Goal: Task Accomplishment & Management: Use online tool/utility

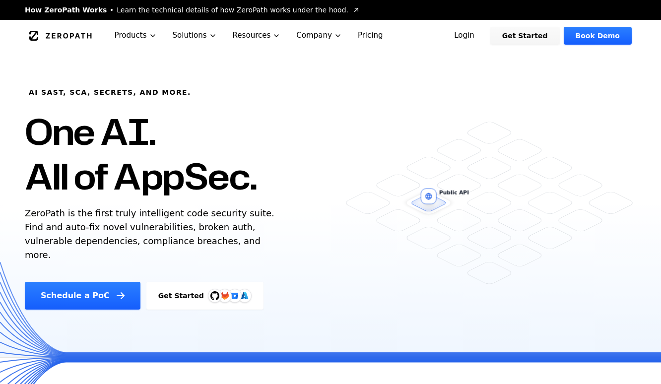
click at [481, 35] on link "Login" at bounding box center [464, 36] width 44 height 18
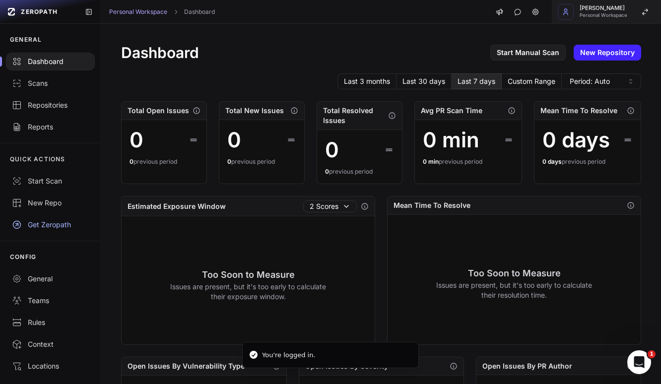
click at [599, 9] on span "[PERSON_NAME]" at bounding box center [604, 7] width 48 height 5
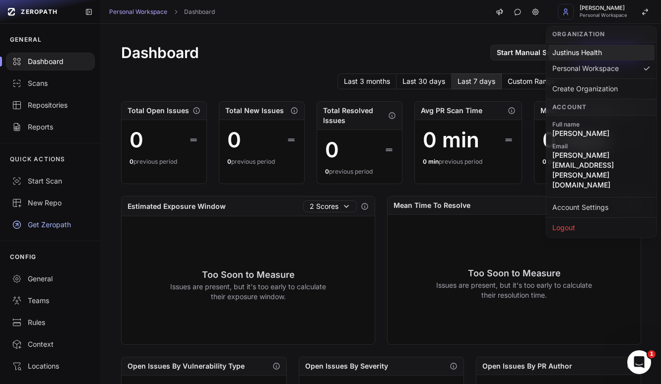
click at [598, 52] on div "Justinus Health" at bounding box center [602, 53] width 106 height 16
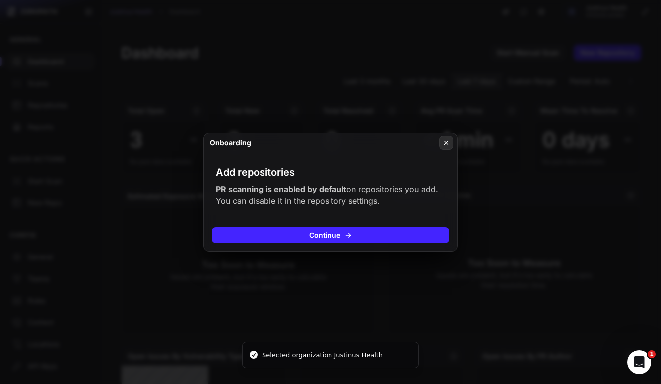
click at [453, 141] on button at bounding box center [446, 143] width 14 height 14
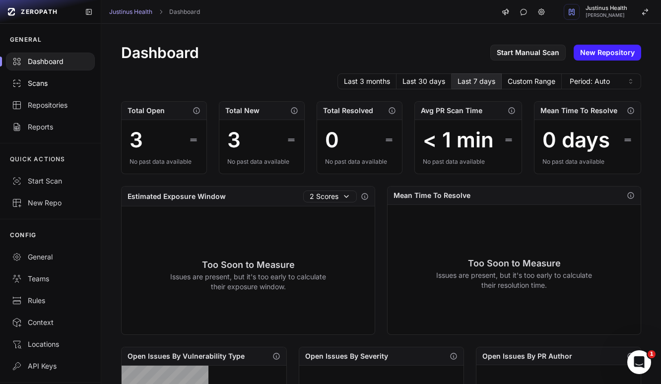
click at [49, 85] on div "Scans" at bounding box center [50, 83] width 77 height 10
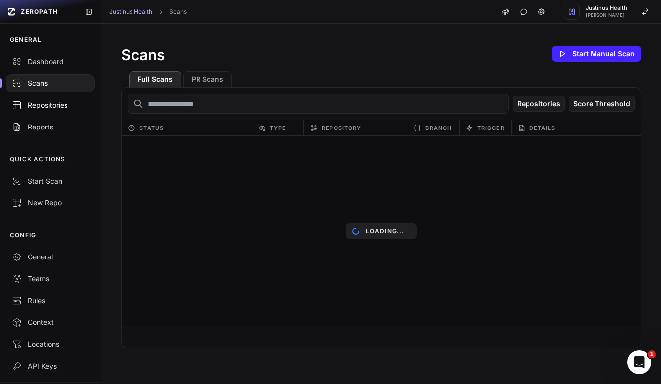
click at [58, 101] on div "Repositories" at bounding box center [50, 105] width 77 height 10
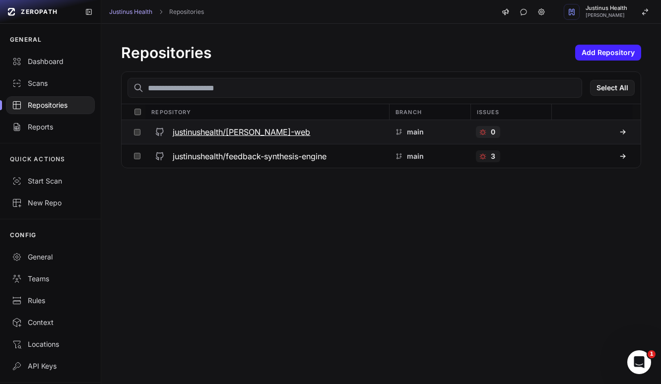
click at [142, 133] on button at bounding box center [137, 132] width 15 height 24
click at [629, 91] on icon "button" at bounding box center [626, 88] width 8 height 8
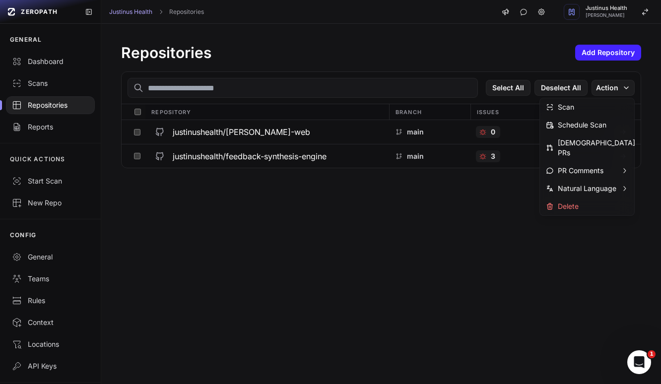
click at [252, 260] on div "Repositories Add Repository Select All Deselect All Action Repository Branch Is…" at bounding box center [381, 204] width 560 height 360
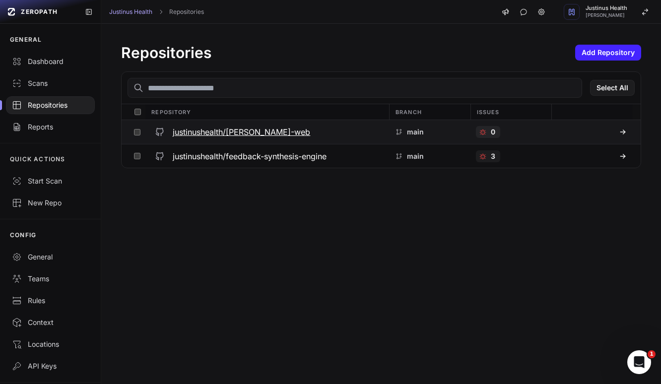
click at [138, 128] on button at bounding box center [137, 132] width 15 height 24
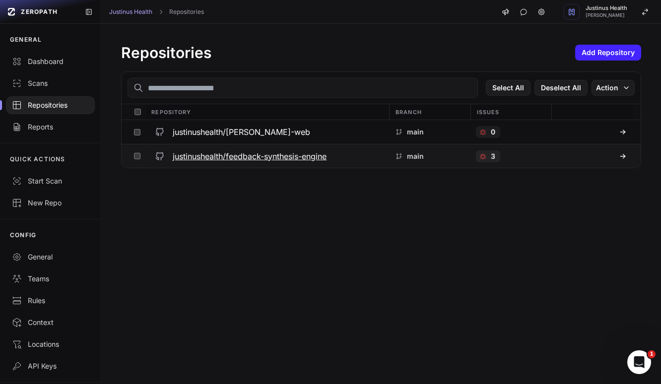
click at [134, 150] on button at bounding box center [137, 155] width 15 height 23
click at [135, 150] on button at bounding box center [137, 155] width 15 height 23
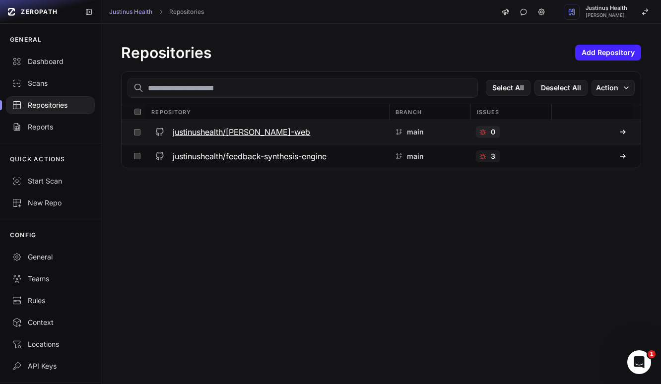
click at [137, 125] on button at bounding box center [137, 132] width 15 height 24
click at [202, 134] on h3 "justinushealth/[PERSON_NAME]-web" at bounding box center [242, 132] width 138 height 12
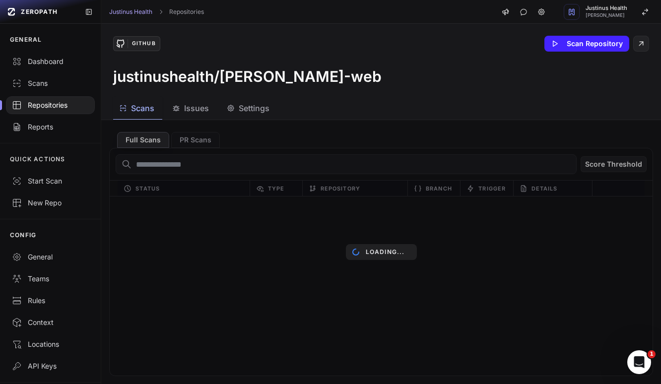
click at [193, 110] on span "Issues" at bounding box center [196, 108] width 25 height 12
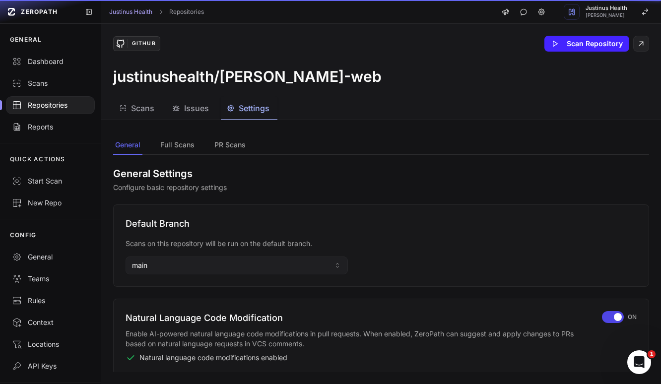
click at [251, 108] on span "Settings" at bounding box center [254, 108] width 31 height 12
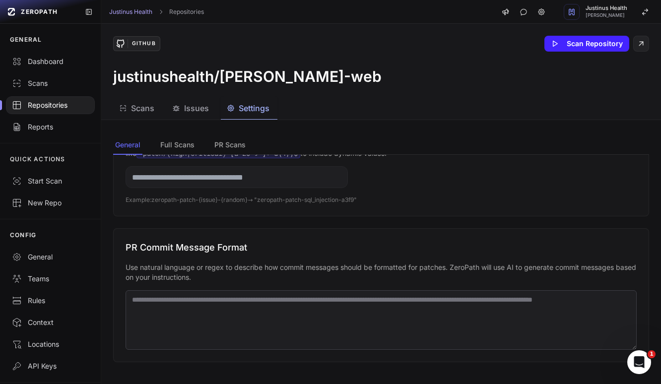
scroll to position [296, 0]
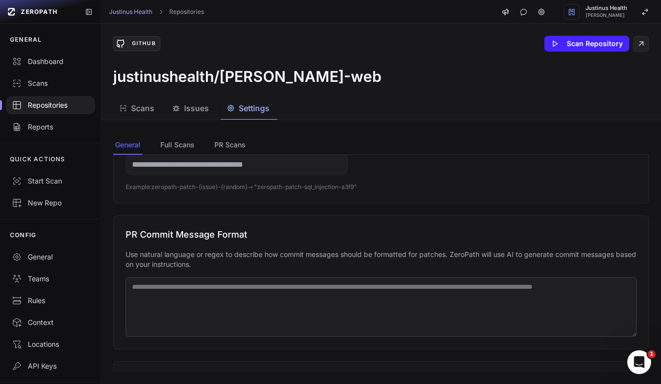
click at [144, 110] on span "Scans" at bounding box center [142, 108] width 23 height 12
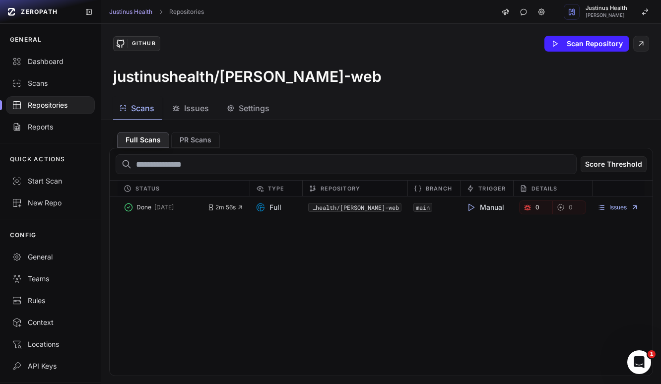
click at [243, 110] on span "Settings" at bounding box center [254, 108] width 31 height 12
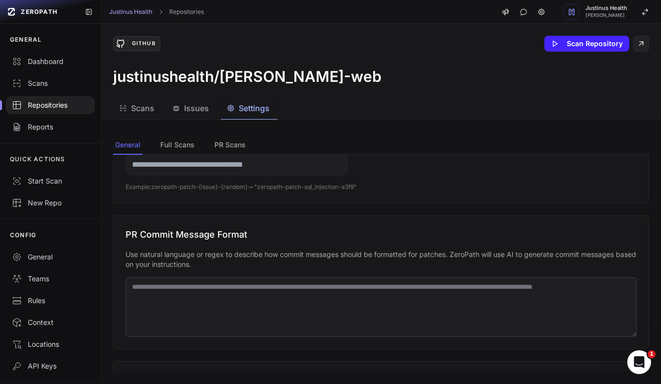
click at [53, 103] on div "Repositories" at bounding box center [50, 105] width 77 height 10
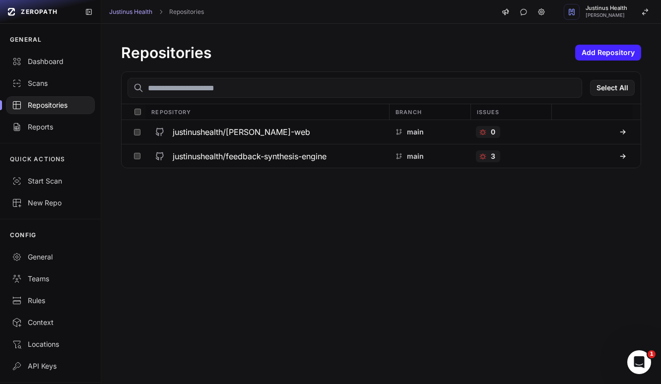
click at [623, 168] on div "Select All Repository Branch Issues justinushealth/justinus-web main 0 justinus…" at bounding box center [381, 119] width 520 height 97
click at [617, 161] on button at bounding box center [591, 155] width 81 height 23
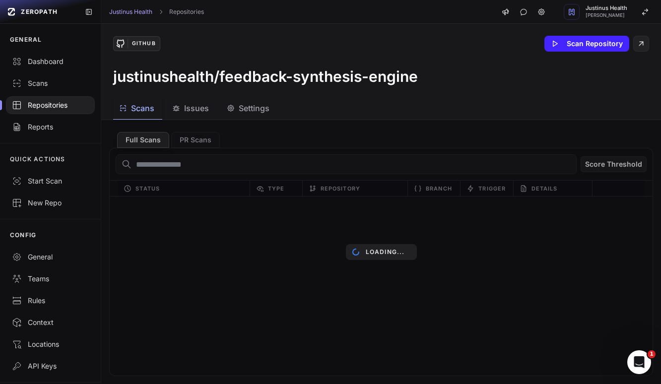
click at [58, 105] on div "Repositories" at bounding box center [50, 105] width 77 height 10
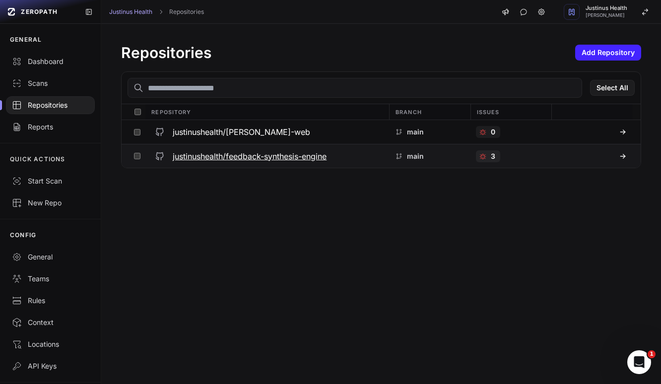
click at [202, 161] on h3 "justinushealth/feedback-synthesis-engine" at bounding box center [250, 156] width 154 height 12
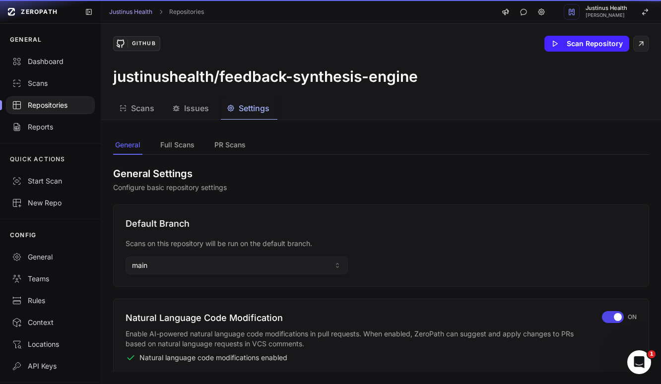
click at [259, 110] on span "Settings" at bounding box center [254, 108] width 31 height 12
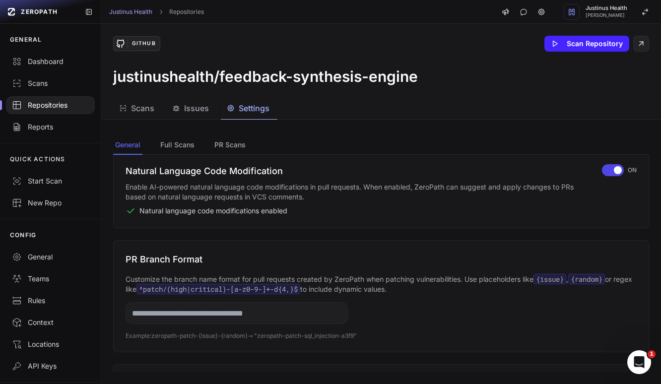
scroll to position [133, 0]
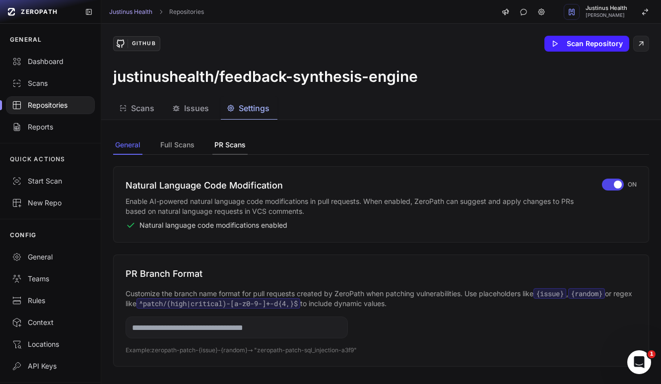
click at [229, 144] on button "PR Scans" at bounding box center [229, 145] width 35 height 19
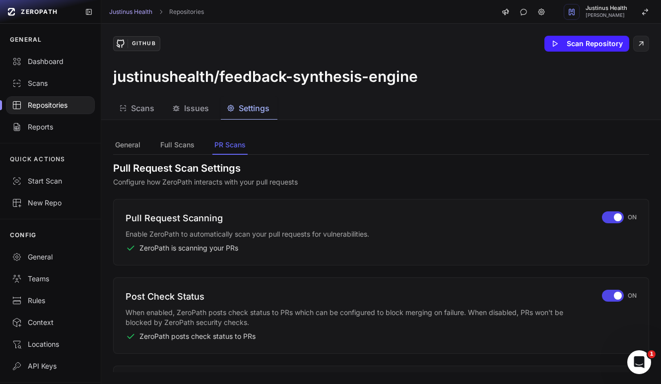
scroll to position [0, 0]
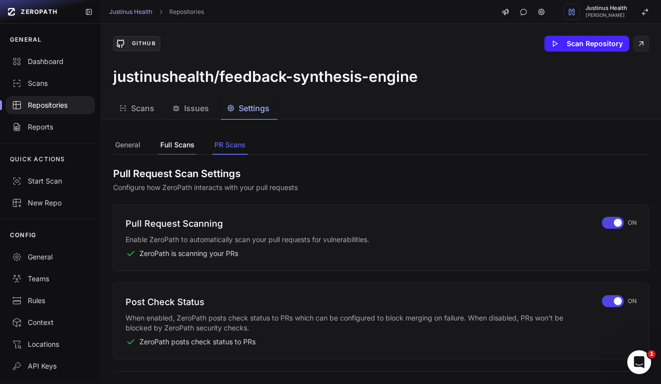
click at [186, 149] on button "Full Scans" at bounding box center [177, 145] width 38 height 19
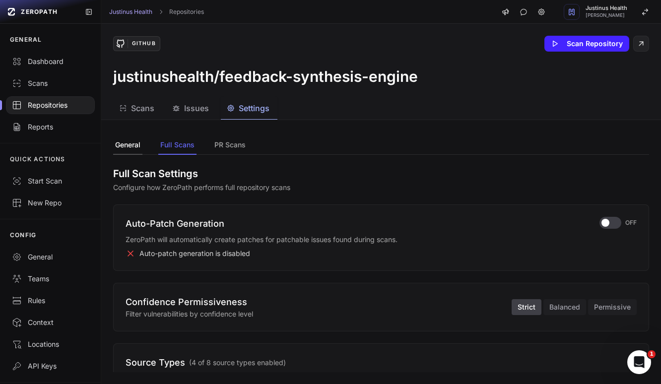
click at [135, 147] on button "General" at bounding box center [127, 145] width 29 height 19
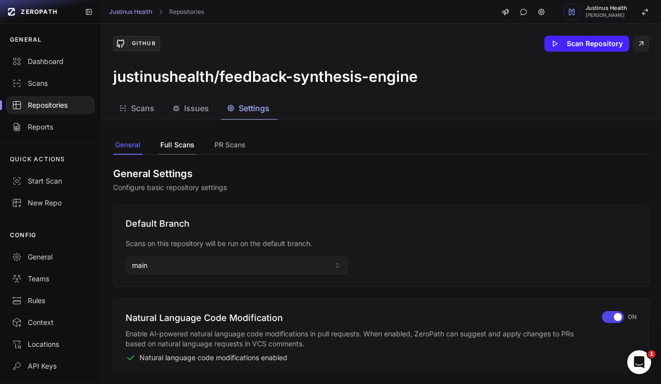
click at [212, 142] on button "Full Scans" at bounding box center [229, 145] width 35 height 19
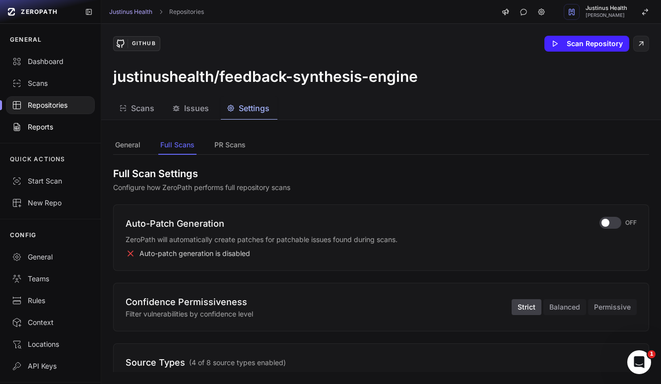
click at [52, 131] on div "Reports" at bounding box center [50, 127] width 77 height 10
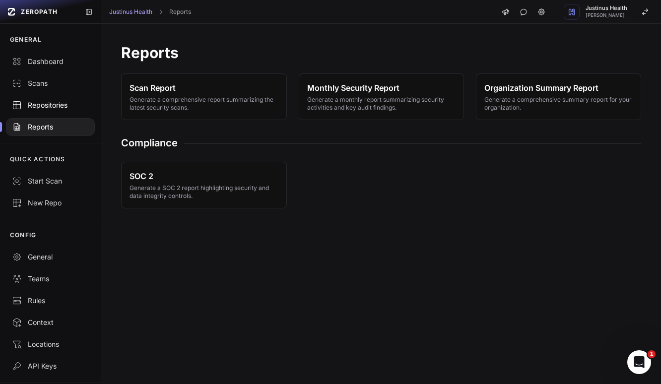
click at [54, 106] on div "Repositories" at bounding box center [50, 105] width 77 height 10
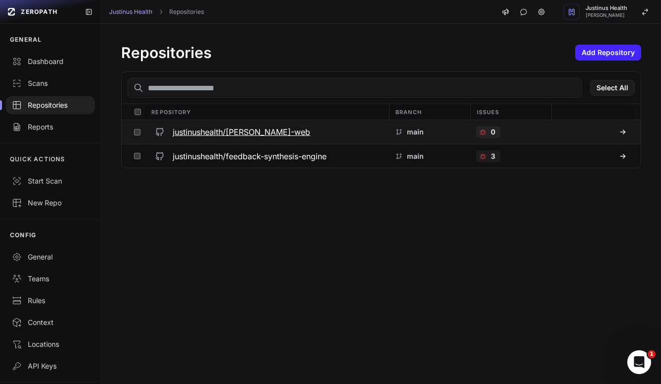
click at [211, 133] on h3 "justinushealth/[PERSON_NAME]-web" at bounding box center [242, 132] width 138 height 12
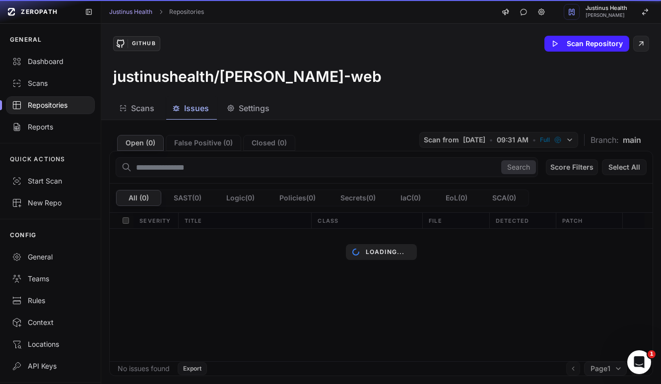
click at [190, 103] on span "Issues" at bounding box center [196, 108] width 25 height 12
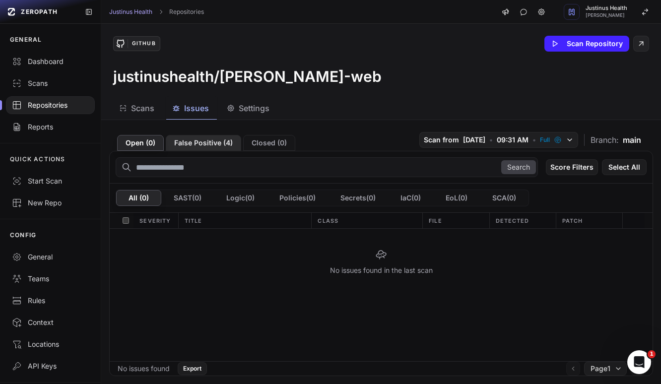
click at [208, 143] on button "False Positive ( 4 )" at bounding box center [203, 143] width 75 height 16
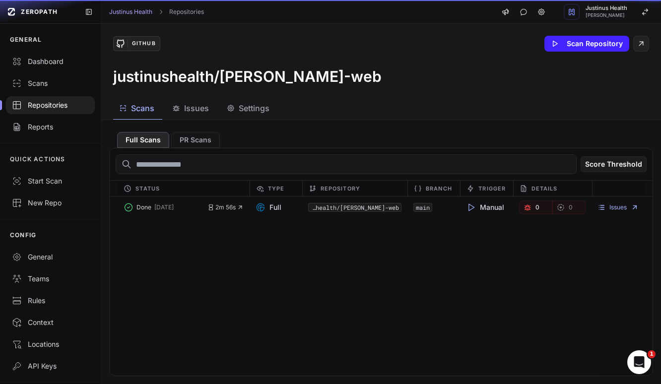
click at [153, 106] on span "Scans" at bounding box center [142, 108] width 23 height 12
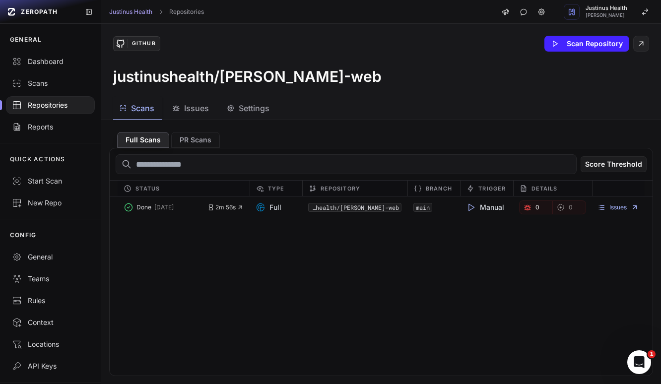
click at [44, 109] on div "Repositories" at bounding box center [50, 105] width 77 height 10
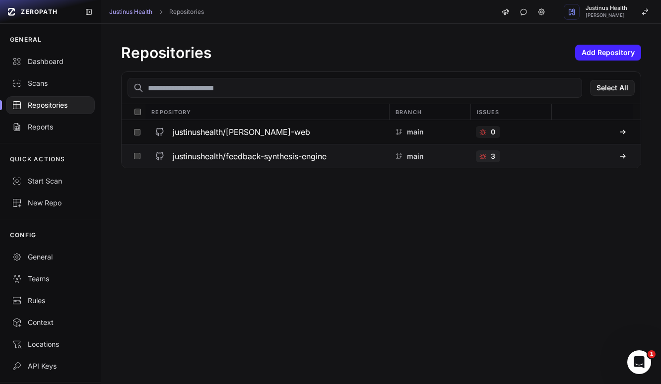
click at [206, 154] on h3 "justinushealth/feedback-synthesis-engine" at bounding box center [250, 156] width 154 height 12
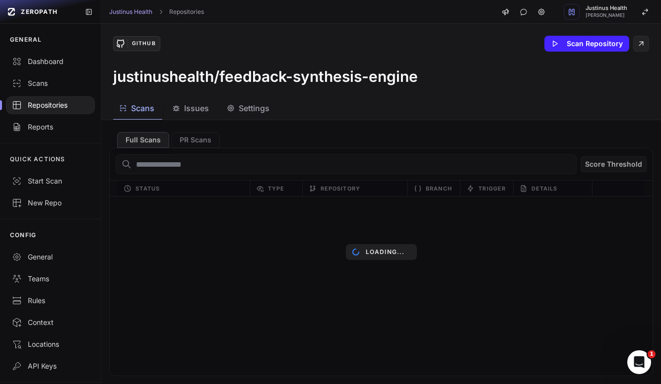
click at [221, 102] on button "Issues" at bounding box center [249, 108] width 57 height 22
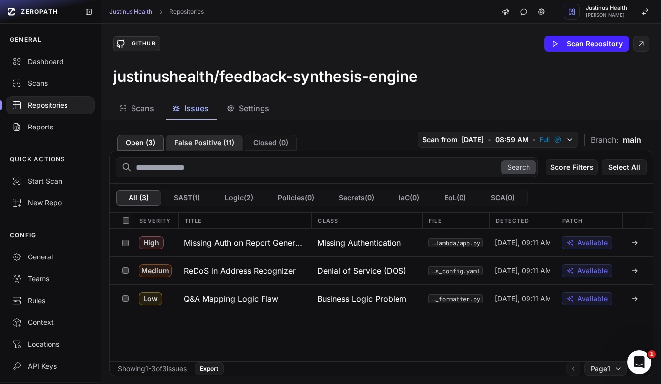
click at [204, 143] on button "False Positive ( 11 )" at bounding box center [204, 143] width 77 height 16
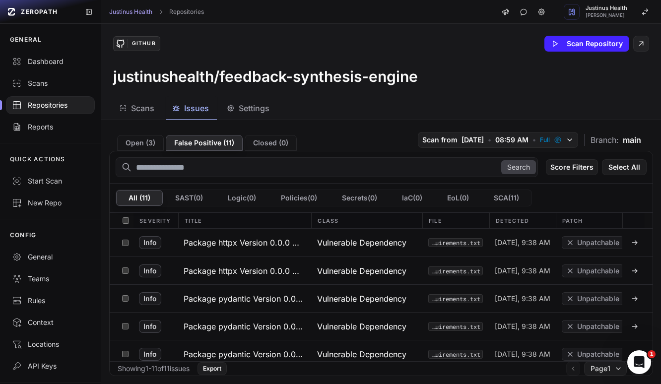
click at [27, 101] on div "Repositories" at bounding box center [50, 105] width 77 height 10
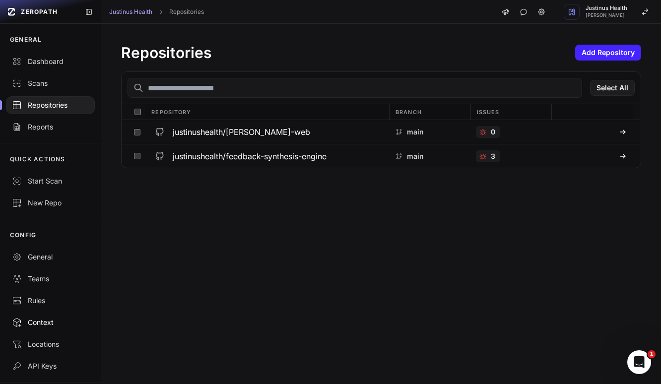
click at [50, 322] on div "Context" at bounding box center [50, 323] width 77 height 10
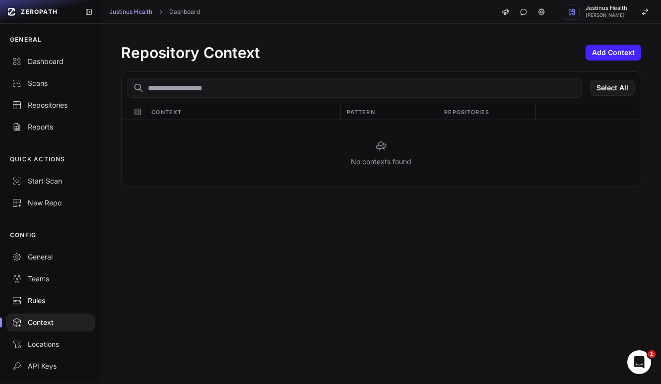
click at [45, 291] on link "Rules" at bounding box center [50, 301] width 101 height 22
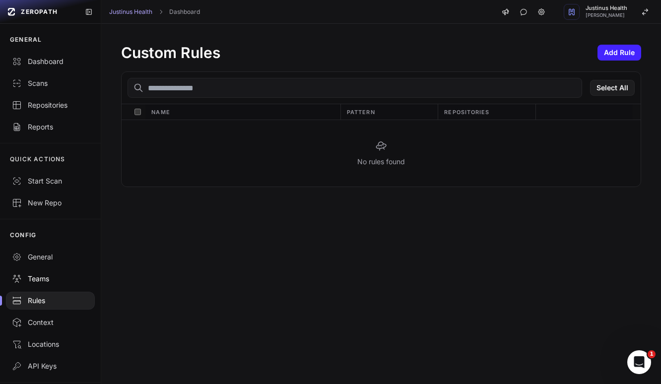
click at [54, 276] on div "Teams" at bounding box center [50, 279] width 77 height 10
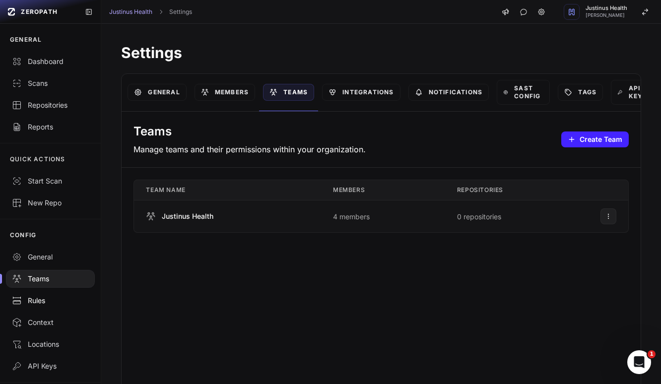
click at [45, 300] on div "Rules" at bounding box center [50, 301] width 77 height 10
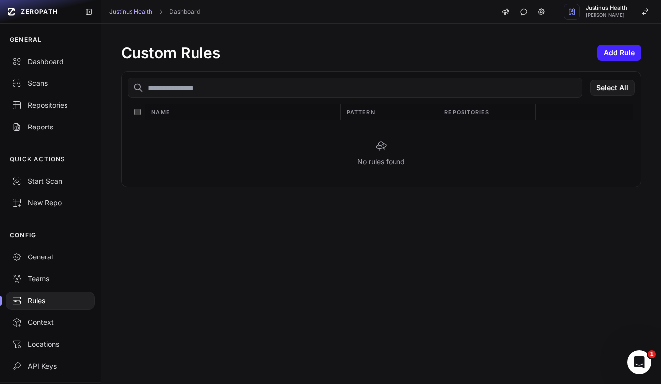
click at [607, 61] on div "Custom Rules Add Rule" at bounding box center [381, 53] width 520 height 18
click at [611, 56] on button "Add Rule" at bounding box center [620, 53] width 44 height 16
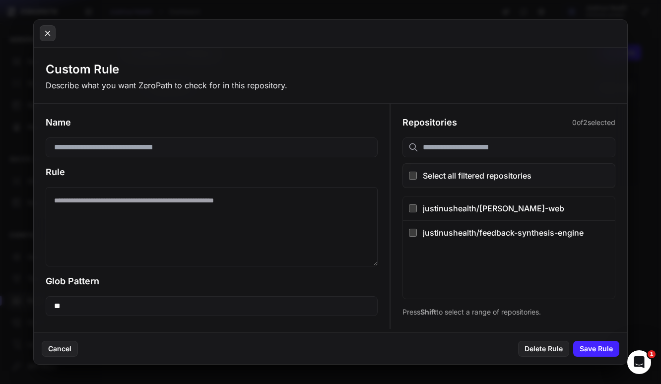
click at [46, 33] on icon at bounding box center [47, 33] width 9 height 12
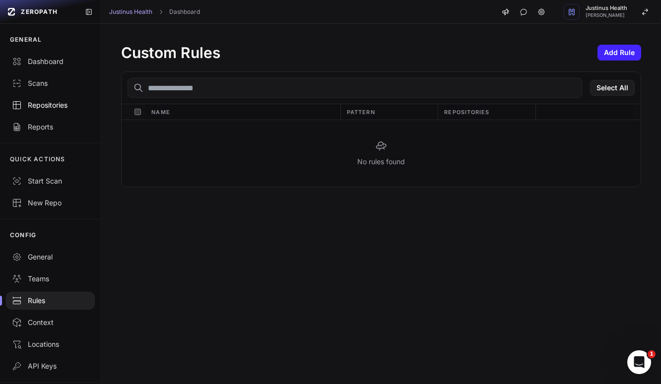
click at [42, 109] on div "Repositories" at bounding box center [50, 105] width 77 height 10
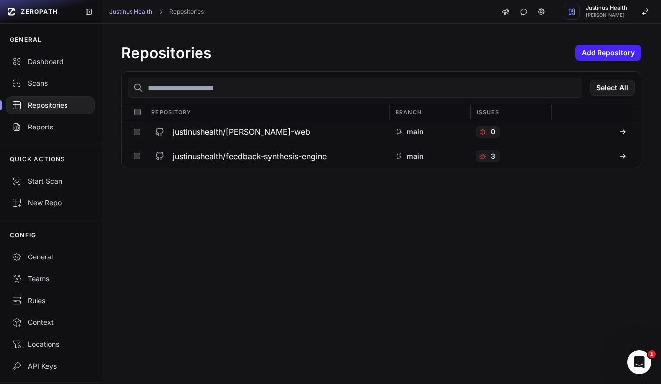
scroll to position [30, 0]
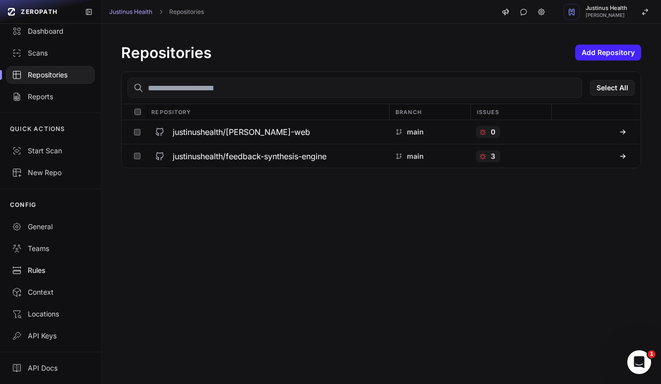
click at [41, 268] on div "Rules" at bounding box center [50, 271] width 77 height 10
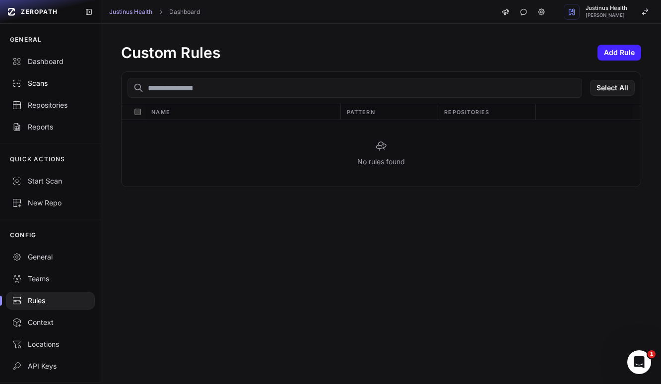
click at [48, 82] on div "Scans" at bounding box center [50, 83] width 77 height 10
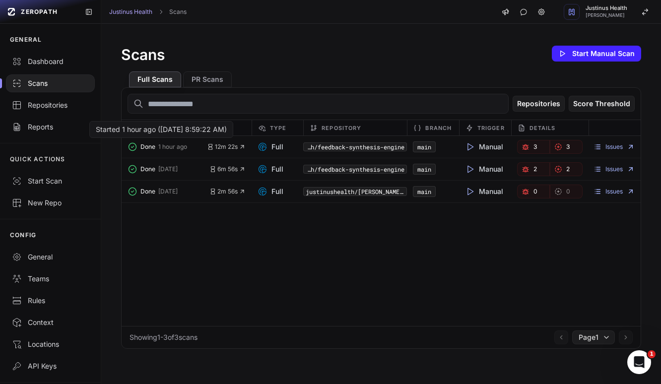
click at [170, 150] on span "1 hour ago" at bounding box center [172, 147] width 29 height 8
click at [220, 150] on span "12m 22s" at bounding box center [226, 147] width 39 height 8
click at [230, 146] on span "12m 22s" at bounding box center [226, 147] width 39 height 8
